Goal: Task Accomplishment & Management: Use online tool/utility

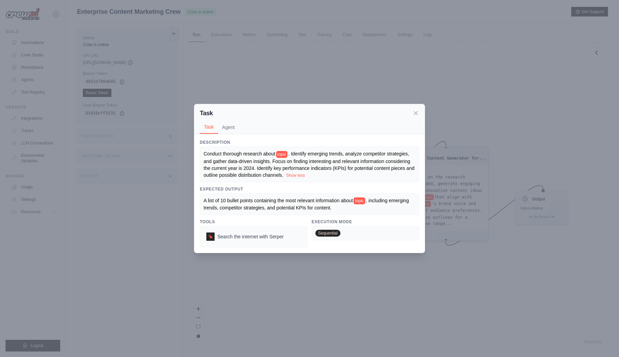
click at [343, 77] on div "Task Task Agent Description Conduct thorough research about topic . Identify em…" at bounding box center [309, 178] width 619 height 357
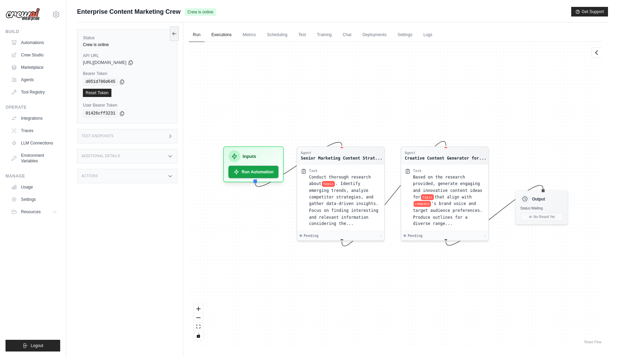
click at [223, 35] on link "Executions" at bounding box center [221, 35] width 29 height 14
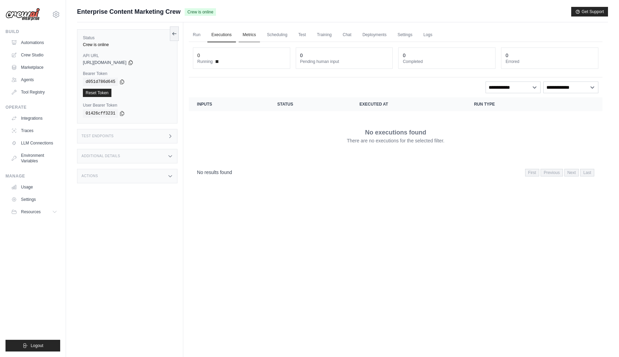
click at [254, 34] on link "Metrics" at bounding box center [250, 35] width 22 height 14
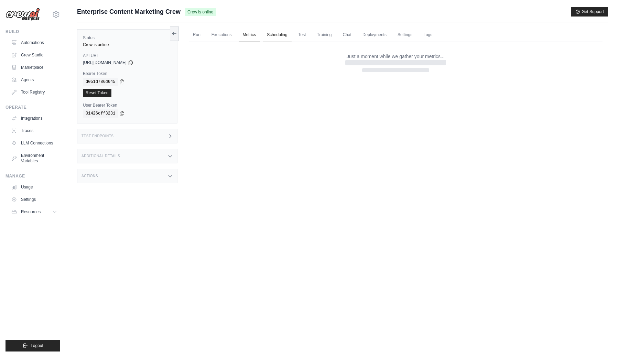
click at [281, 35] on link "Scheduling" at bounding box center [277, 35] width 29 height 14
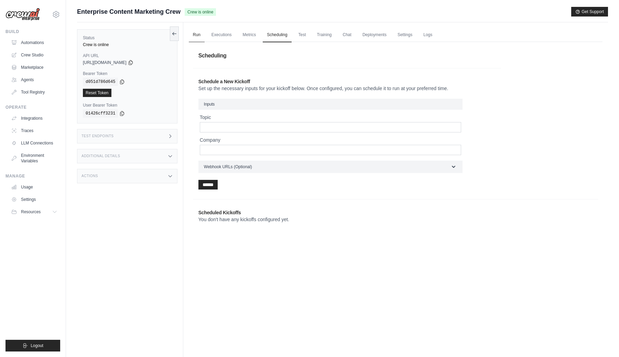
click at [200, 37] on link "Run" at bounding box center [197, 35] width 16 height 14
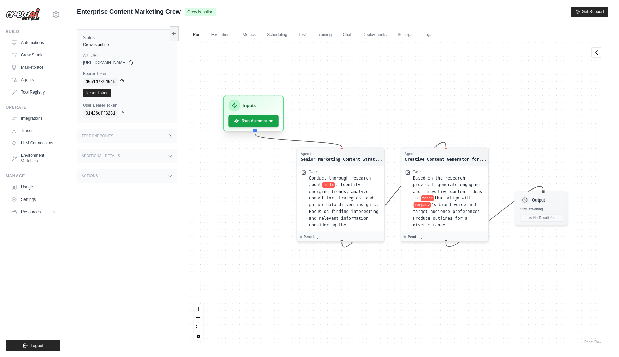
drag, startPoint x: 267, startPoint y: 158, endPoint x: 266, endPoint y: 106, distance: 51.6
click at [266, 107] on div "Inputs" at bounding box center [253, 106] width 50 height 12
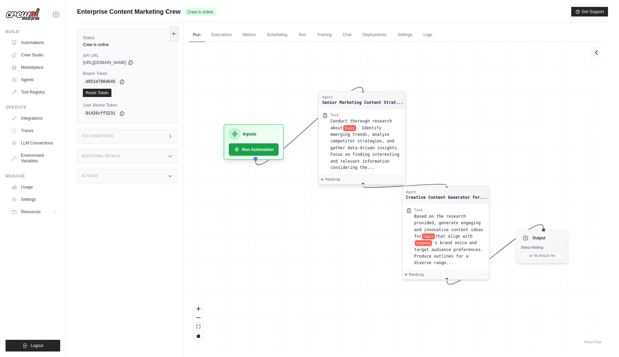
drag, startPoint x: 340, startPoint y: 197, endPoint x: 359, endPoint y: 111, distance: 87.8
click at [359, 111] on div "Agent Senior Marketing Content Strat... Task Conduct thorough research about to…" at bounding box center [362, 138] width 88 height 94
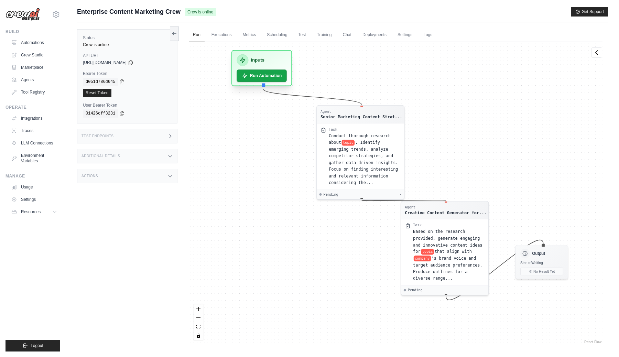
drag, startPoint x: 267, startPoint y: 148, endPoint x: 275, endPoint y: 66, distance: 81.6
click at [275, 66] on div "Inputs Run Automation" at bounding box center [261, 68] width 61 height 36
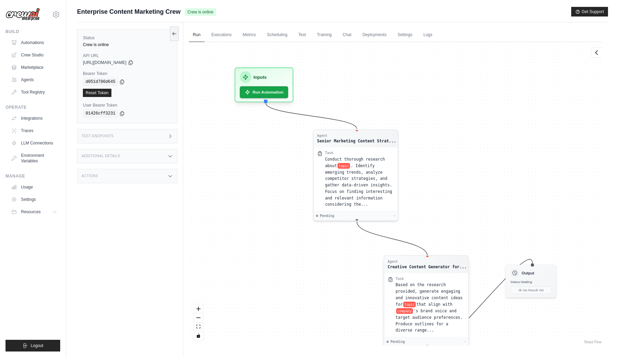
drag, startPoint x: 422, startPoint y: 243, endPoint x: 392, endPoint y: 277, distance: 44.8
click at [392, 277] on div "Task Based on the research provided, generate engaging and innovative content i…" at bounding box center [426, 305] width 84 height 64
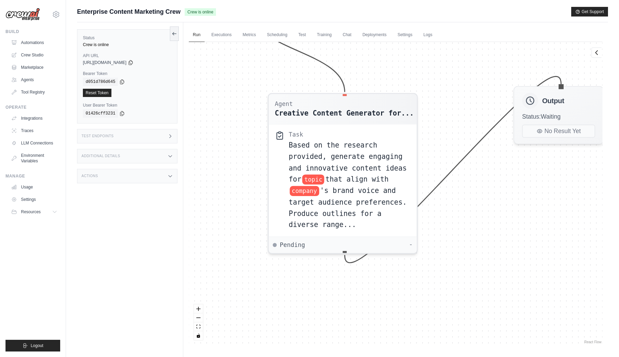
drag, startPoint x: 520, startPoint y: 271, endPoint x: 437, endPoint y: 160, distance: 139.1
click at [437, 160] on div "Agent Senior Marketing Content Strat... Task Conduct thorough research about to…" at bounding box center [396, 193] width 414 height 303
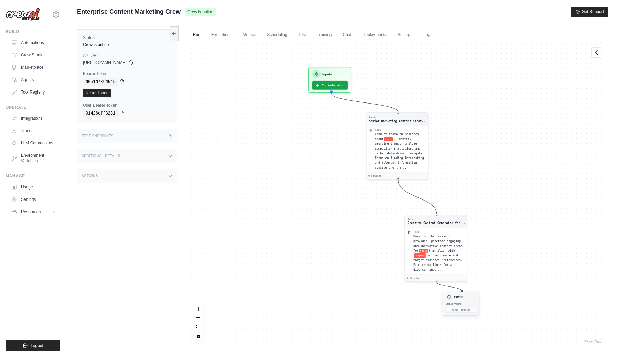
drag, startPoint x: 541, startPoint y: 113, endPoint x: 453, endPoint y: 307, distance: 212.8
click at [453, 305] on span "Status: Waiting" at bounding box center [454, 303] width 16 height 3
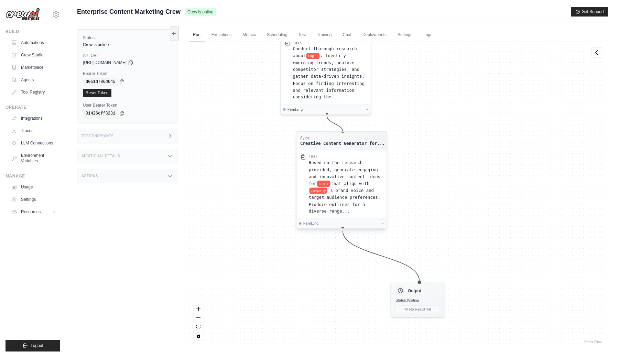
drag, startPoint x: 368, startPoint y: 161, endPoint x: 347, endPoint y: 145, distance: 26.7
click at [347, 145] on div "Agent Creative Content Generator for..." at bounding box center [341, 141] width 90 height 18
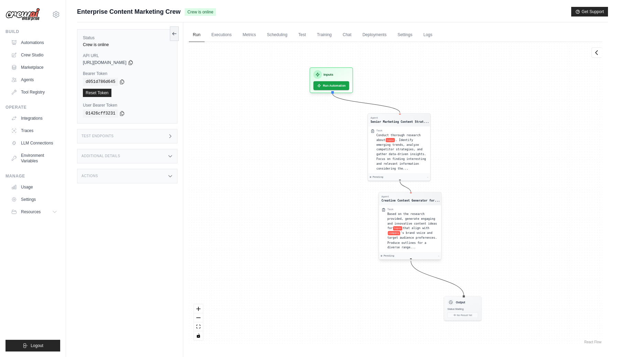
drag, startPoint x: 396, startPoint y: 193, endPoint x: 396, endPoint y: 201, distance: 7.9
click at [396, 195] on div "Agent Creative Content Generator for..." at bounding box center [410, 199] width 62 height 13
